Goal: Information Seeking & Learning: Learn about a topic

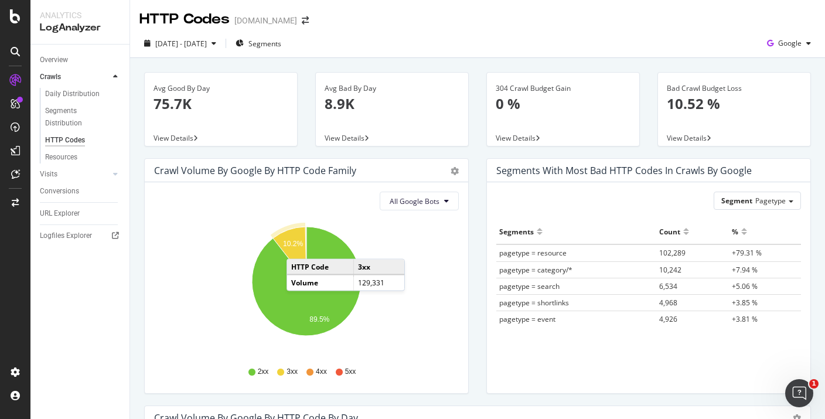
click at [298, 247] on icon "A chart." at bounding box center [289, 254] width 33 height 54
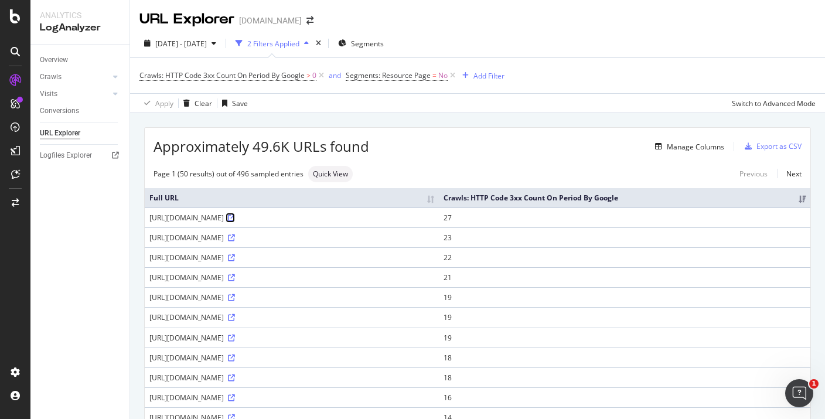
click at [235, 217] on icon at bounding box center [231, 217] width 7 height 7
